Goal: Task Accomplishment & Management: Manage account settings

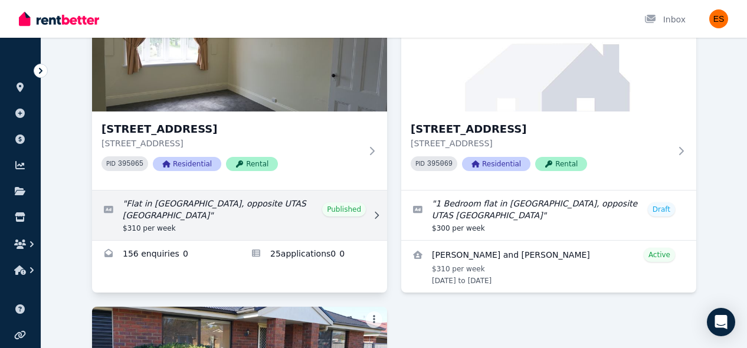
scroll to position [132, 0]
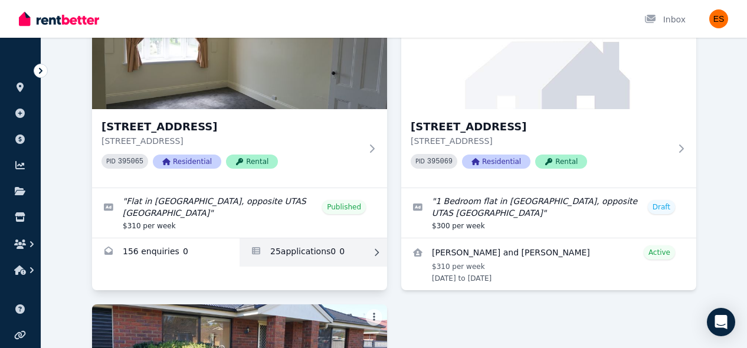
click at [312, 251] on link "Applications for Unit 2/55 Invermay Rd, Invermay" at bounding box center [314, 252] width 148 height 28
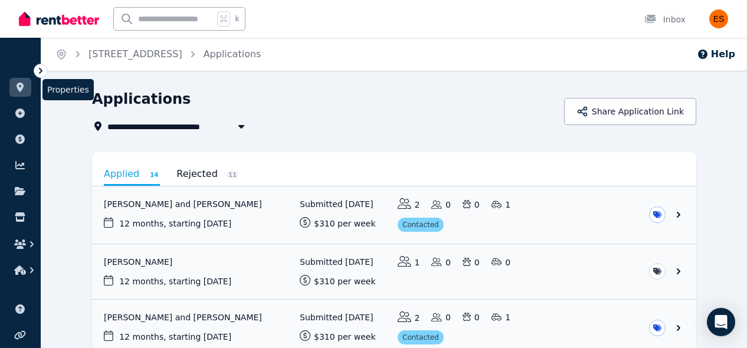
click at [14, 81] on link at bounding box center [20, 87] width 22 height 19
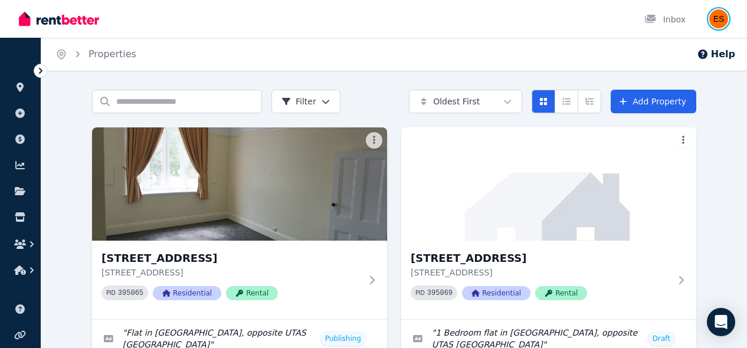
click at [721, 22] on img "button" at bounding box center [719, 18] width 19 height 19
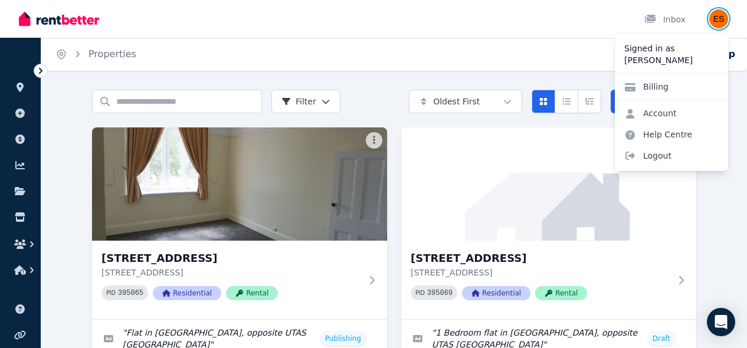
click at [721, 22] on img "button" at bounding box center [719, 18] width 19 height 19
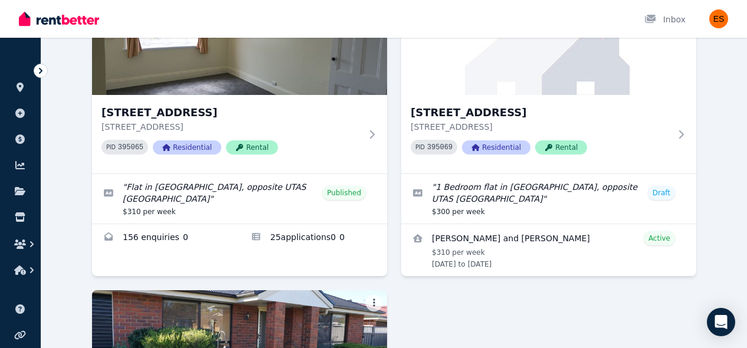
scroll to position [151, 0]
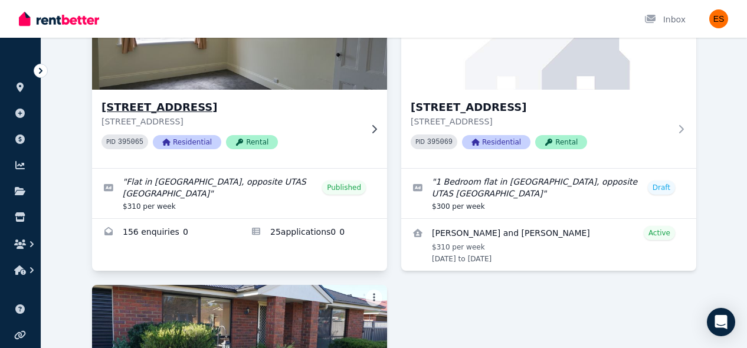
click at [359, 141] on div "PID 395065 Residential Rental" at bounding box center [232, 142] width 260 height 15
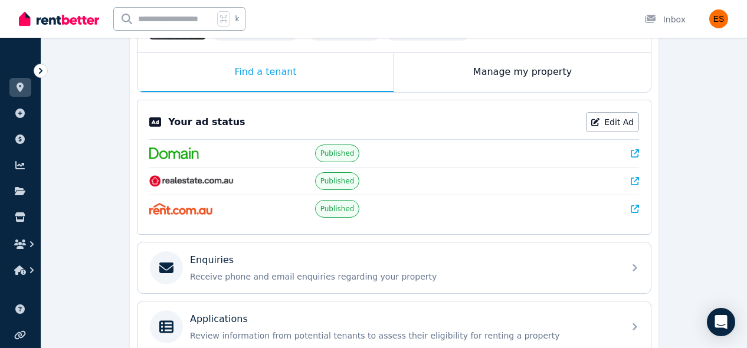
scroll to position [183, 0]
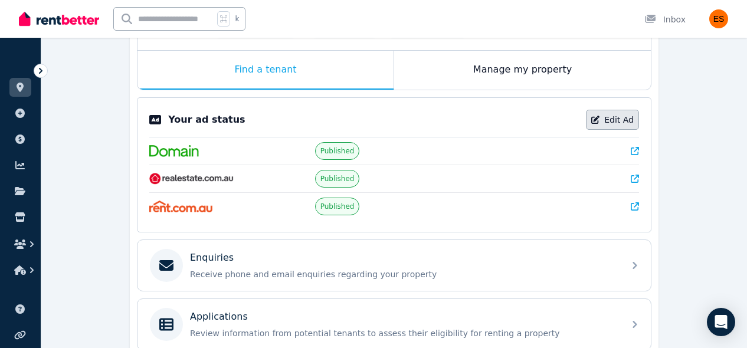
click at [624, 117] on link "Edit Ad" at bounding box center [612, 120] width 53 height 20
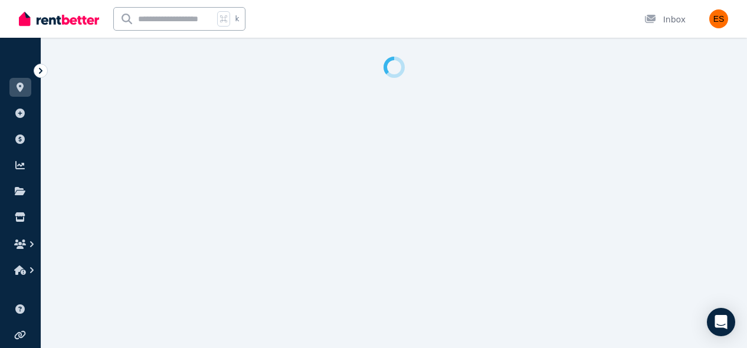
select select "**********"
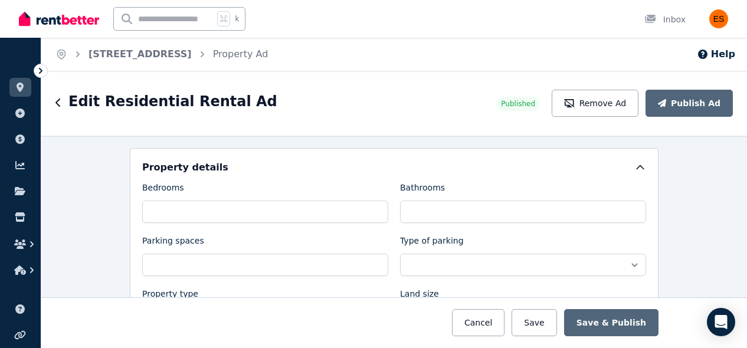
scroll to position [455, 0]
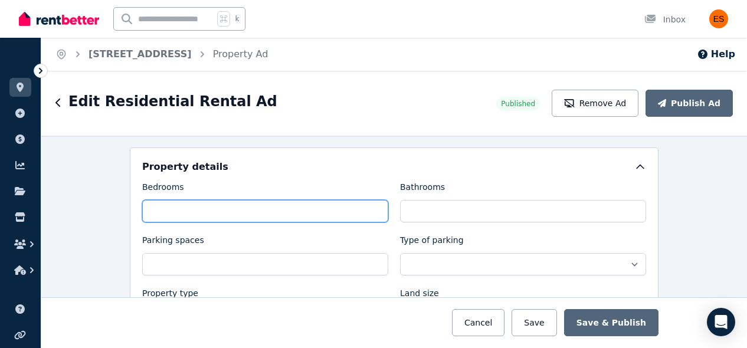
click at [166, 210] on input "*" at bounding box center [265, 211] width 246 height 22
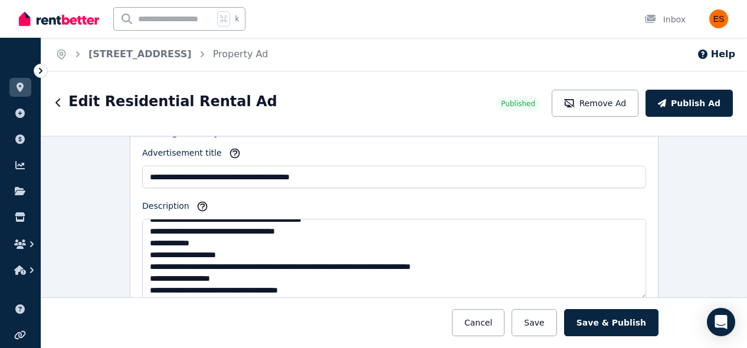
scroll to position [23, 0]
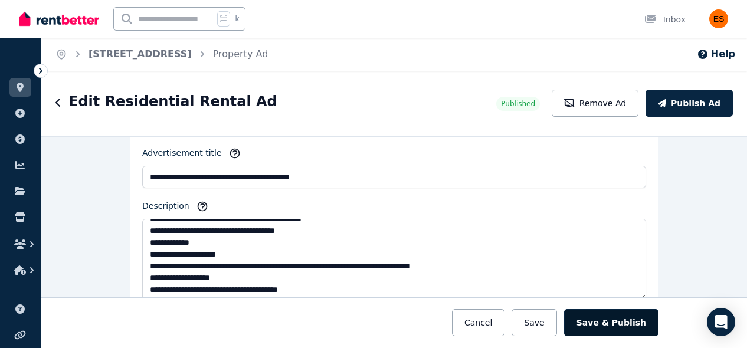
type input "*"
click at [610, 321] on button "Save & Publish" at bounding box center [611, 322] width 94 height 27
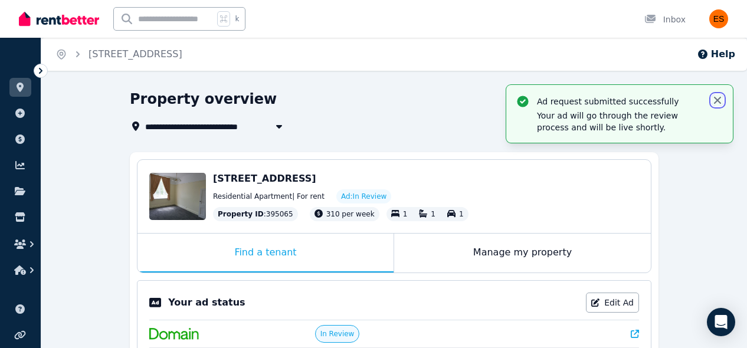
click at [718, 98] on icon "button" at bounding box center [718, 100] width 12 height 12
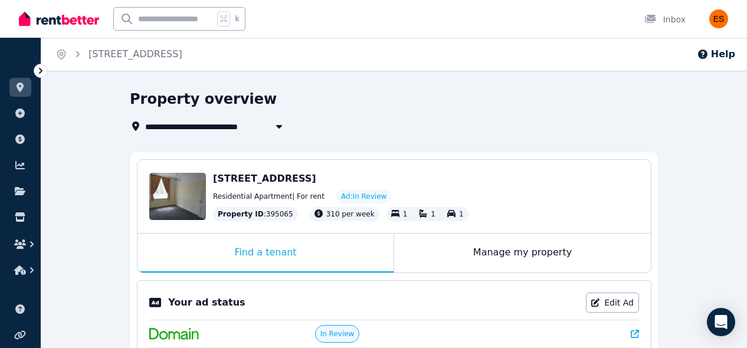
scroll to position [355, 0]
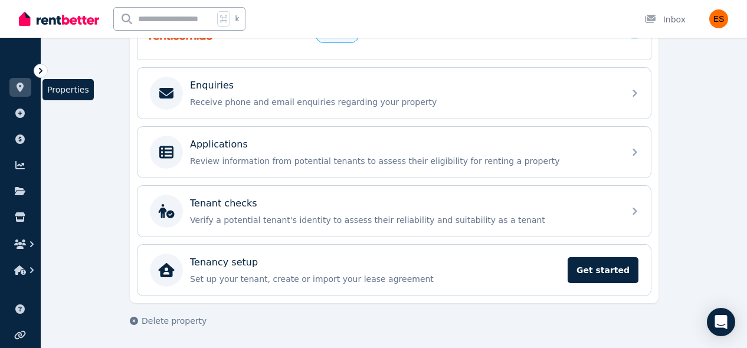
click at [18, 85] on icon at bounding box center [20, 87] width 7 height 9
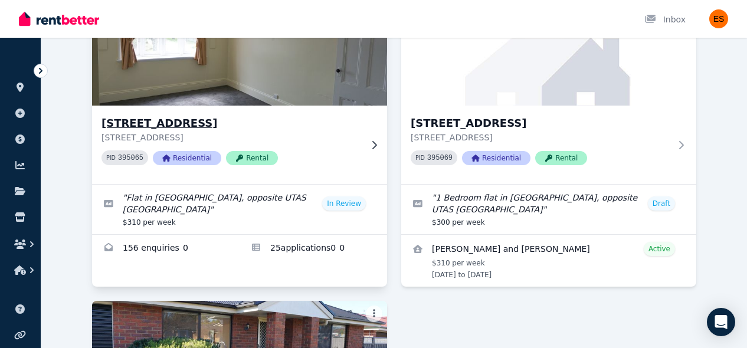
scroll to position [138, 0]
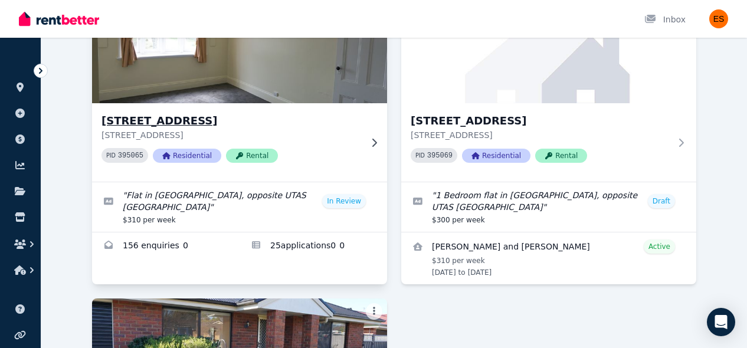
click at [360, 143] on div "[STREET_ADDRESS] PID 395065 Residential Rental" at bounding box center [232, 143] width 260 height 60
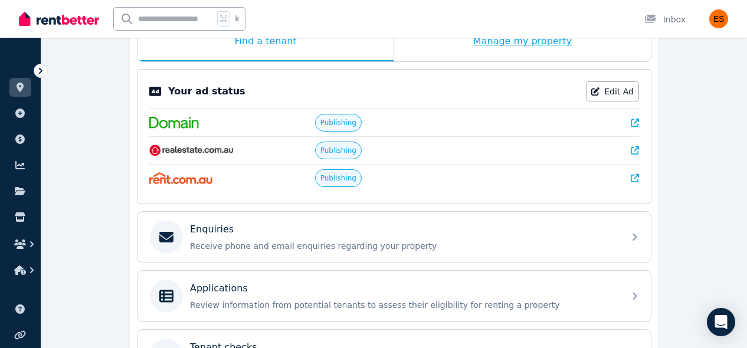
scroll to position [217, 0]
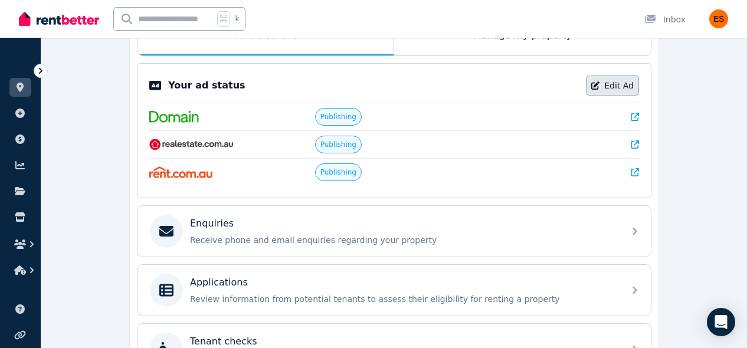
click at [621, 95] on link "Edit Ad" at bounding box center [612, 86] width 53 height 20
select select "**********"
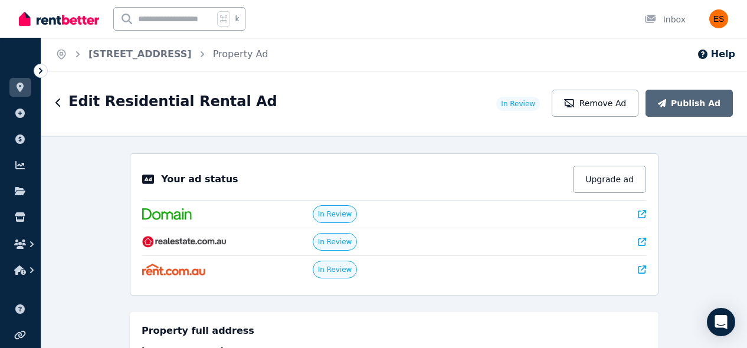
click at [614, 87] on div "Edit Residential Rental Ad In Review Remove Ad Publish Ad" at bounding box center [394, 103] width 706 height 65
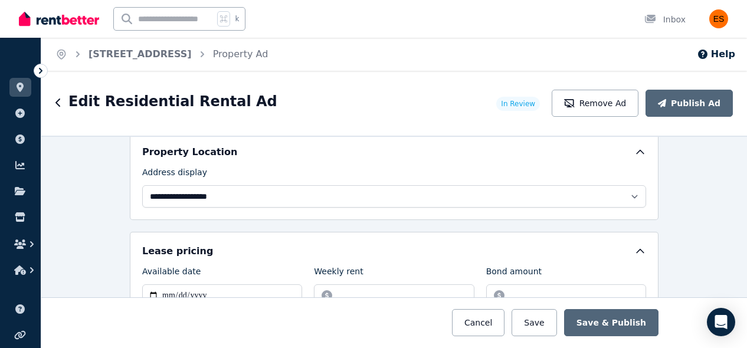
scroll to position [266, 0]
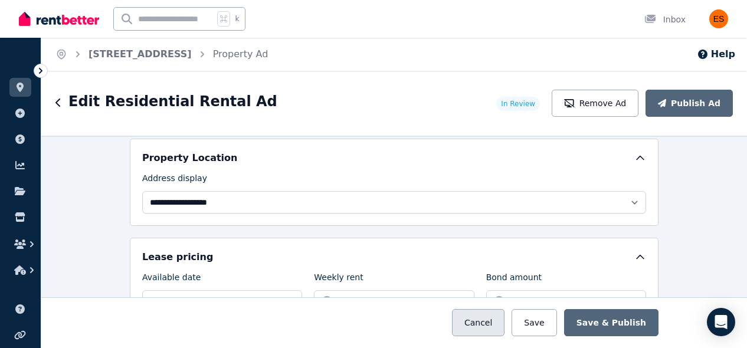
click at [478, 334] on button "Cancel" at bounding box center [478, 322] width 53 height 27
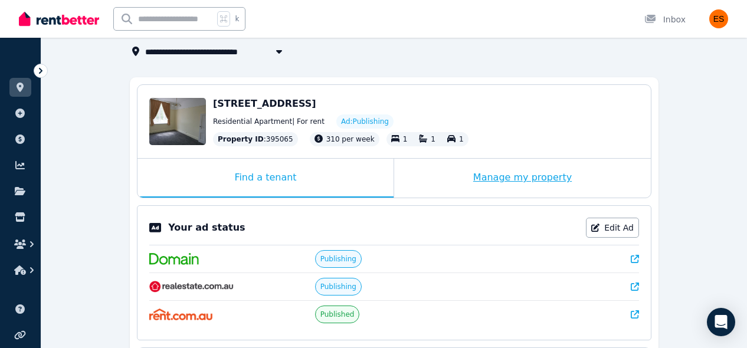
scroll to position [94, 0]
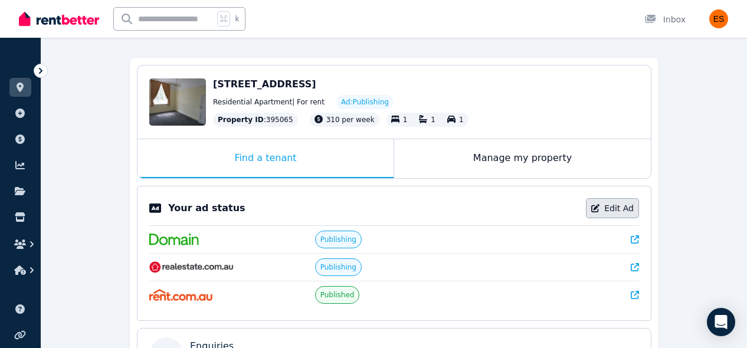
click at [597, 208] on icon at bounding box center [595, 208] width 8 height 8
select select "**********"
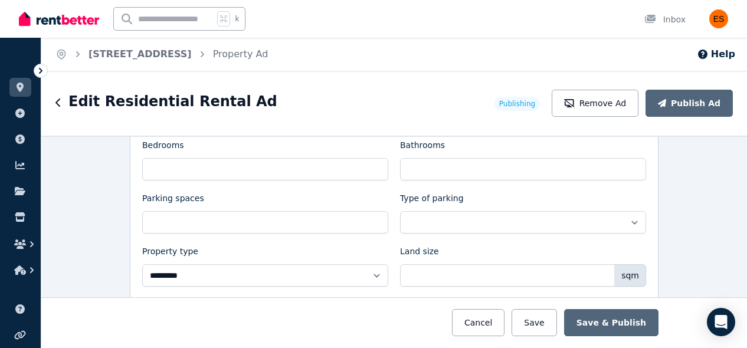
scroll to position [501, 0]
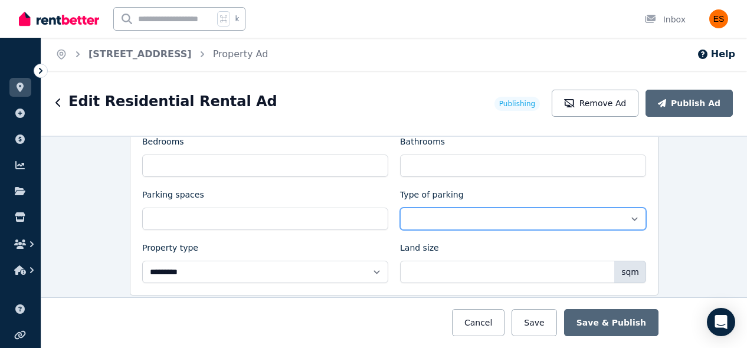
click at [465, 217] on select "**********" at bounding box center [523, 219] width 246 height 22
select select "**********"
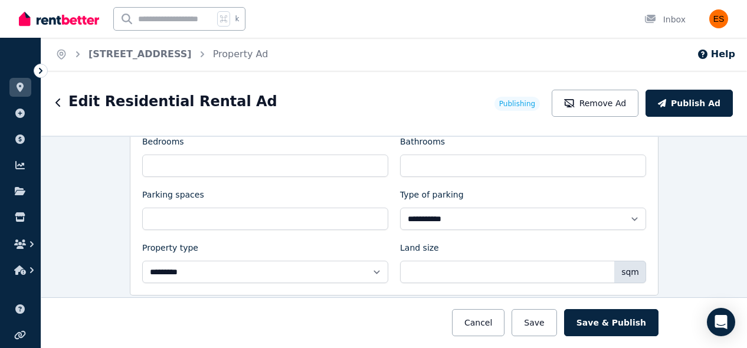
click at [697, 207] on div "**********" at bounding box center [394, 242] width 706 height 213
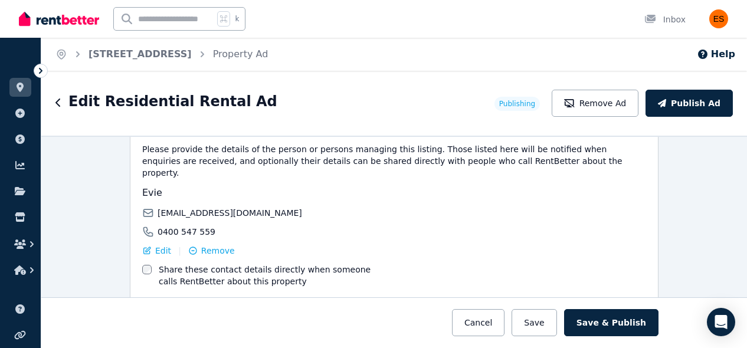
scroll to position [1998, 0]
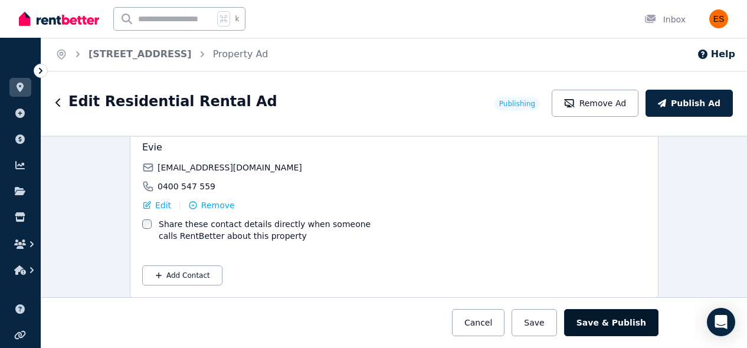
click at [622, 332] on button "Save & Publish" at bounding box center [611, 322] width 94 height 27
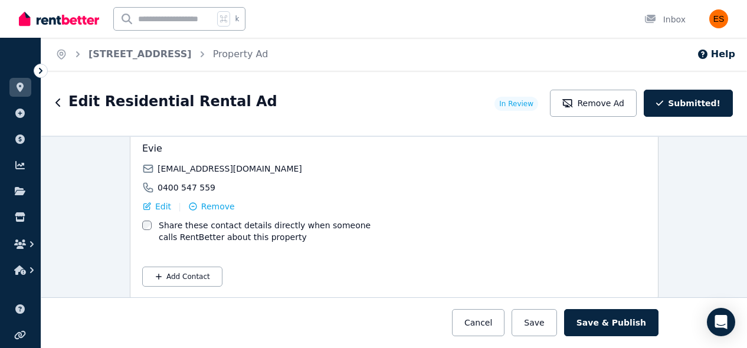
scroll to position [1740, 0]
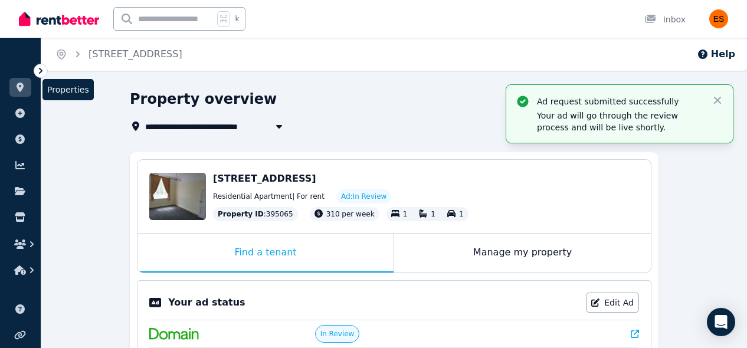
click at [21, 86] on icon at bounding box center [20, 87] width 7 height 9
